Goal: Complete application form

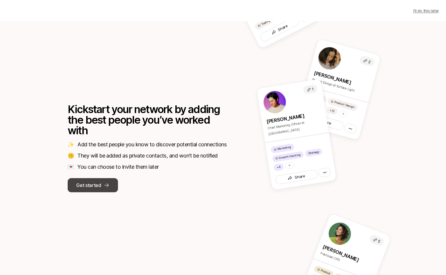
click at [107, 186] on icon at bounding box center [106, 185] width 4 height 4
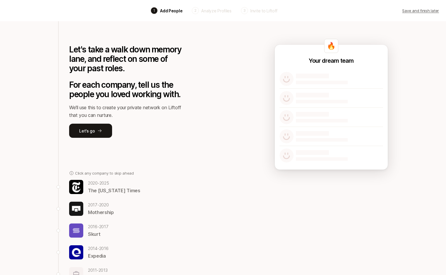
click at [109, 185] on p "[DATE] - [DATE]" at bounding box center [114, 183] width 52 height 7
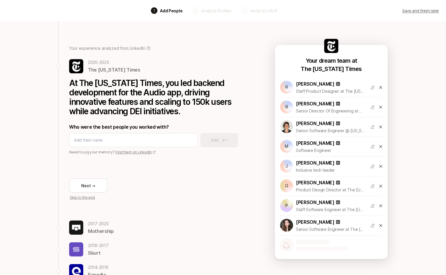
click at [89, 196] on p "Skip to the end" at bounding box center [158, 197] width 176 height 5
